Goal: Information Seeking & Learning: Learn about a topic

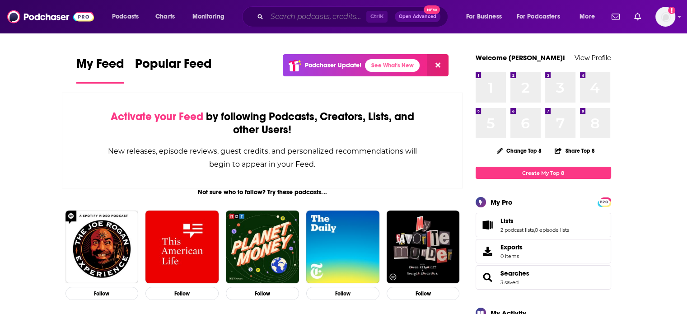
click at [285, 19] on input "Search podcasts, credits, & more..." at bounding box center [316, 16] width 99 height 14
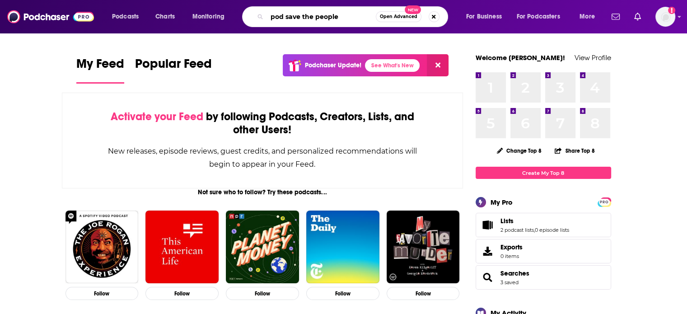
type input "pod save the people"
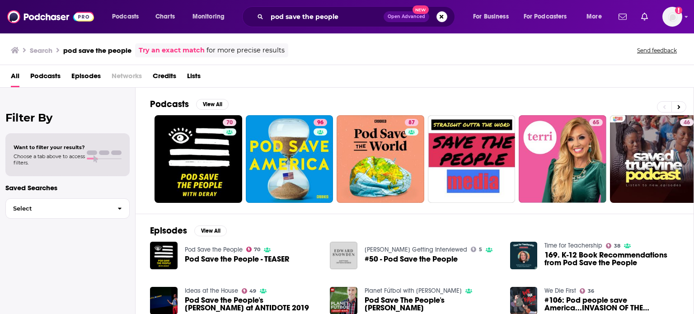
click at [221, 260] on span "Pod Save the People - TEASER" at bounding box center [237, 259] width 104 height 8
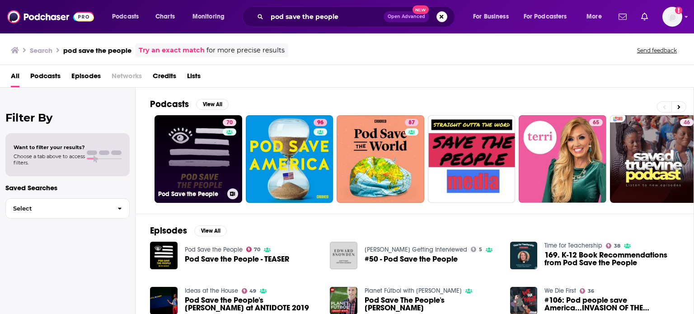
click at [196, 159] on link "70 Pod Save the People" at bounding box center [199, 159] width 88 height 88
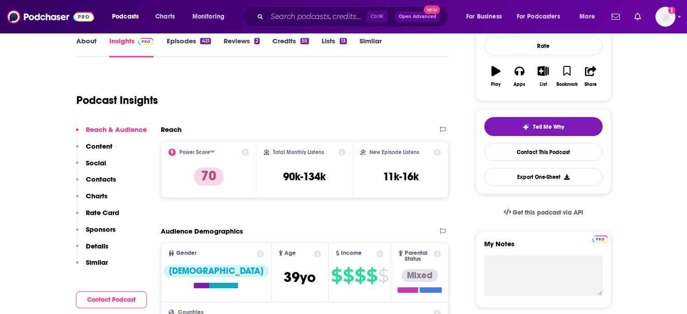
scroll to position [45, 0]
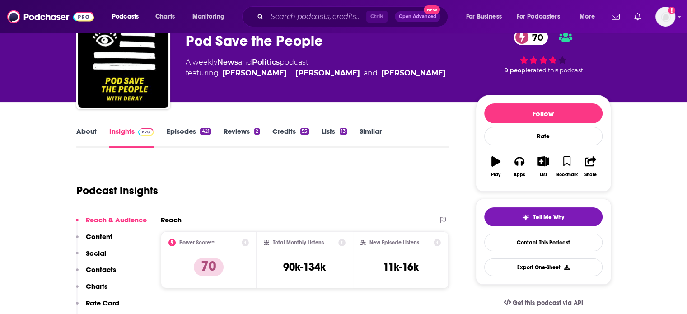
click at [186, 133] on link "Episodes 421" at bounding box center [188, 137] width 44 height 21
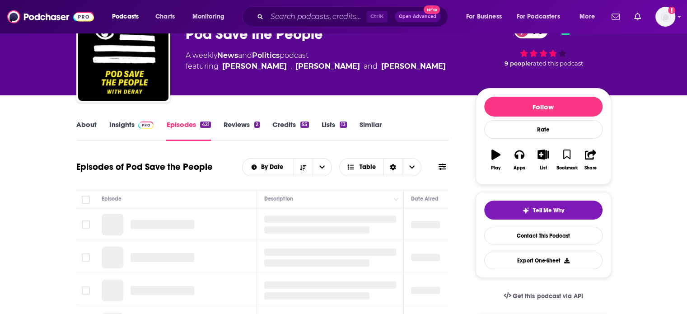
scroll to position [90, 0]
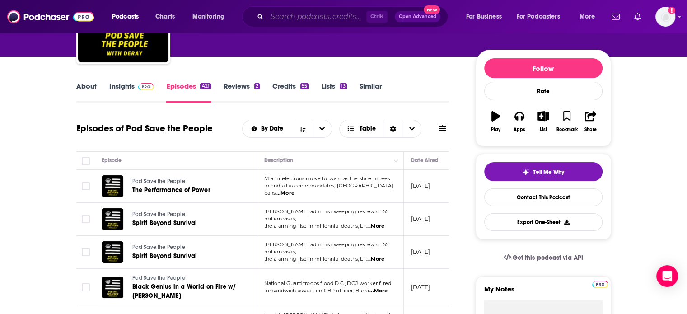
click at [280, 16] on input "Search podcasts, credits, & more..." at bounding box center [316, 16] width 99 height 14
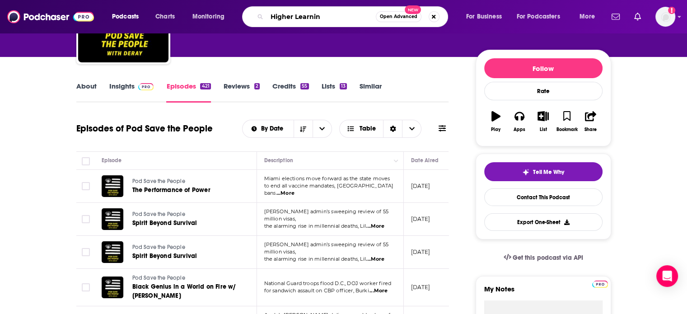
type input "Higher Learning"
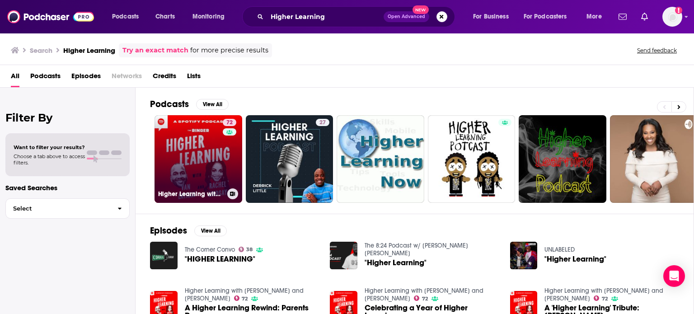
click at [209, 152] on link "72 Higher Learning with [PERSON_NAME] and [PERSON_NAME]" at bounding box center [199, 159] width 88 height 88
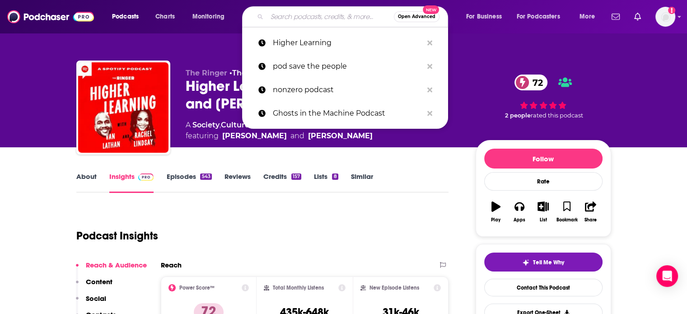
click at [289, 21] on input "Search podcasts, credits, & more..." at bounding box center [330, 16] width 127 height 14
paste input "Small Doses with [PERSON_NAME]"
type input "Small Doses with [PERSON_NAME]"
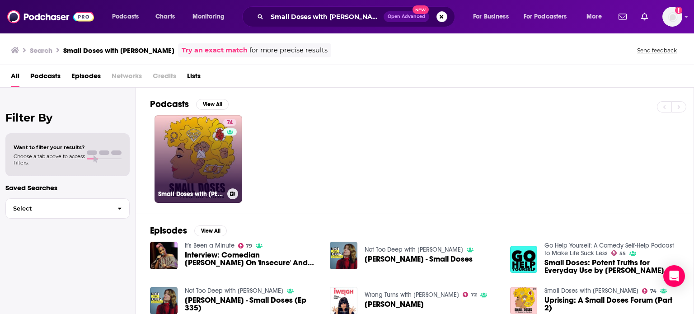
click at [207, 173] on link "74 Small Doses with [PERSON_NAME]" at bounding box center [199, 159] width 88 height 88
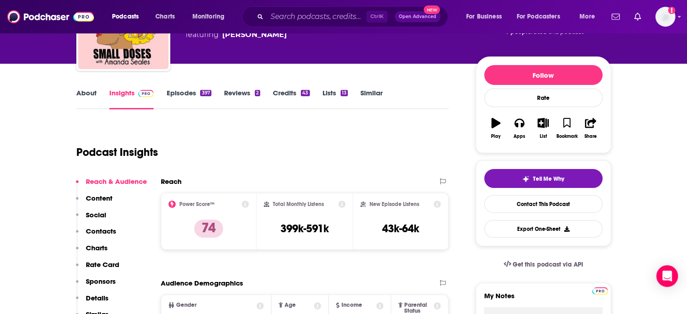
scroll to position [45, 0]
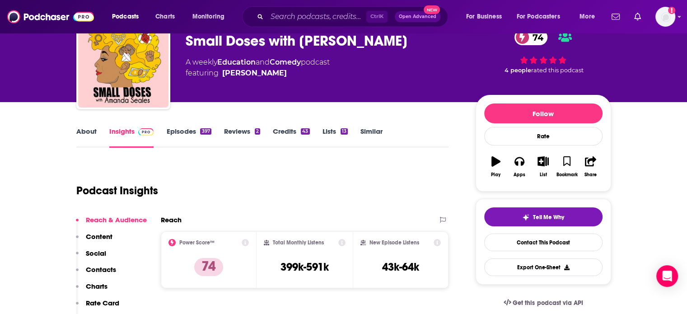
click at [183, 131] on link "Episodes 397" at bounding box center [188, 137] width 45 height 21
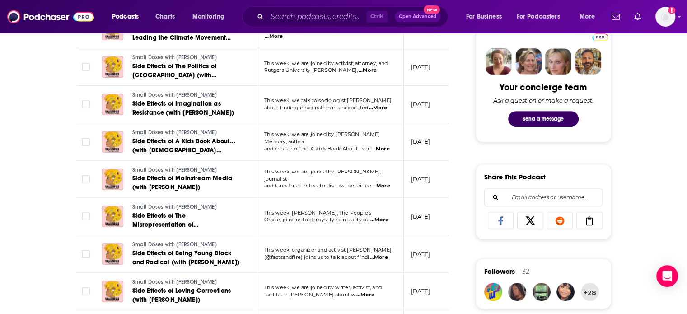
scroll to position [452, 0]
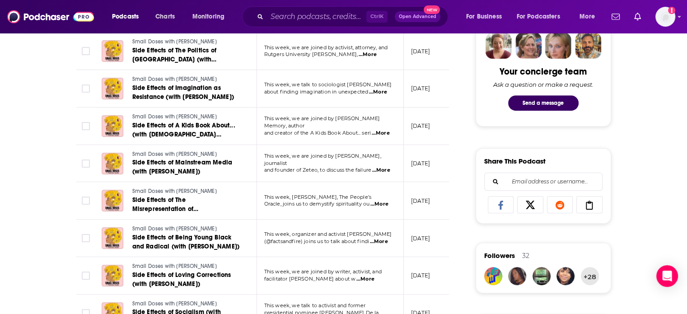
click at [382, 238] on span "...More" at bounding box center [379, 241] width 18 height 7
click at [338, 291] on td "This week, we are joined by writer, activist, and facilitator [PERSON_NAME] abo…" at bounding box center [330, 276] width 147 height 38
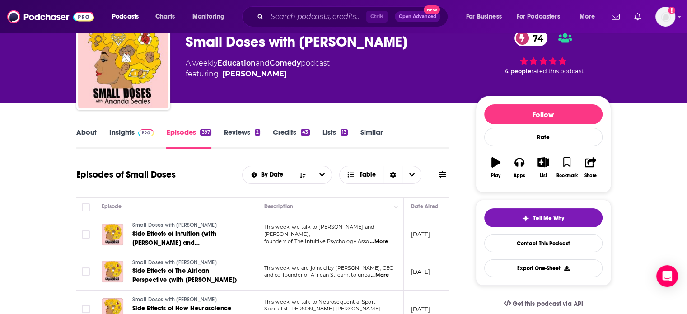
scroll to position [0, 0]
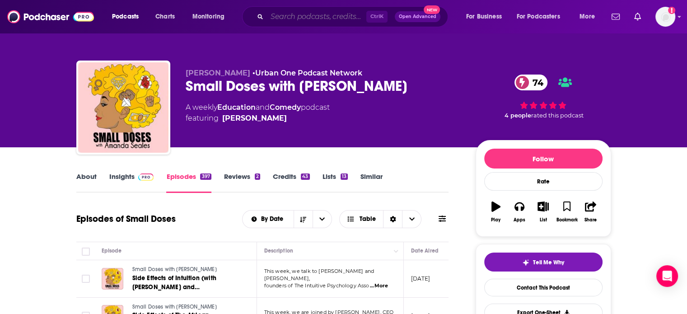
click at [321, 18] on input "Search podcasts, credits, & more..." at bounding box center [316, 16] width 99 height 14
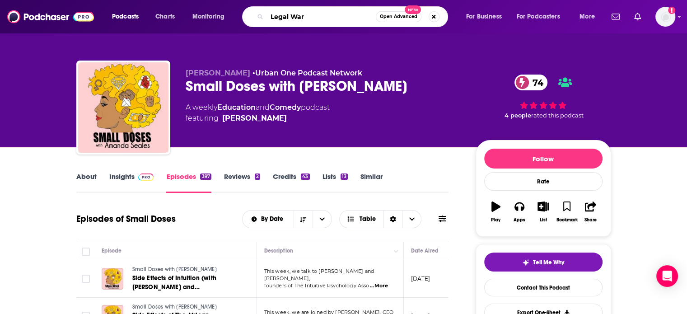
type input "Legal Wars"
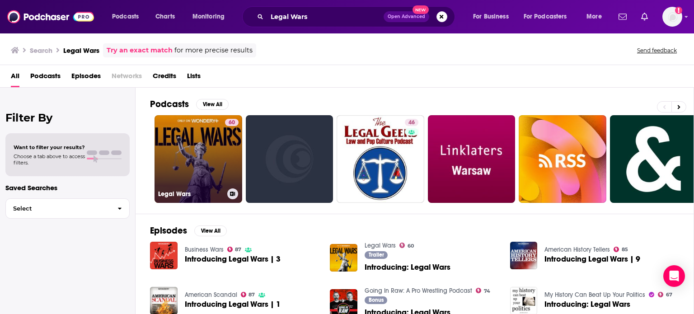
click at [202, 155] on link "60 Legal Wars" at bounding box center [199, 159] width 88 height 88
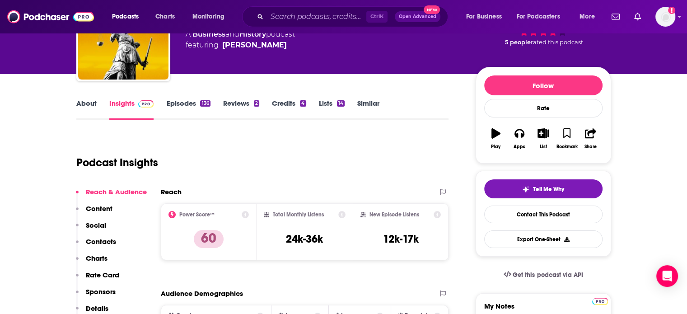
scroll to position [45, 0]
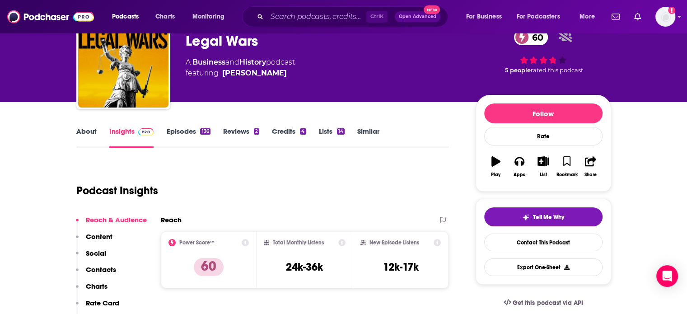
click at [182, 130] on link "Episodes 136" at bounding box center [188, 137] width 44 height 21
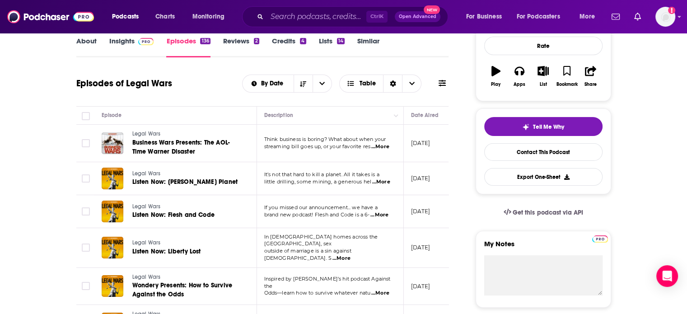
scroll to position [226, 0]
